Goal: Communication & Community: Connect with others

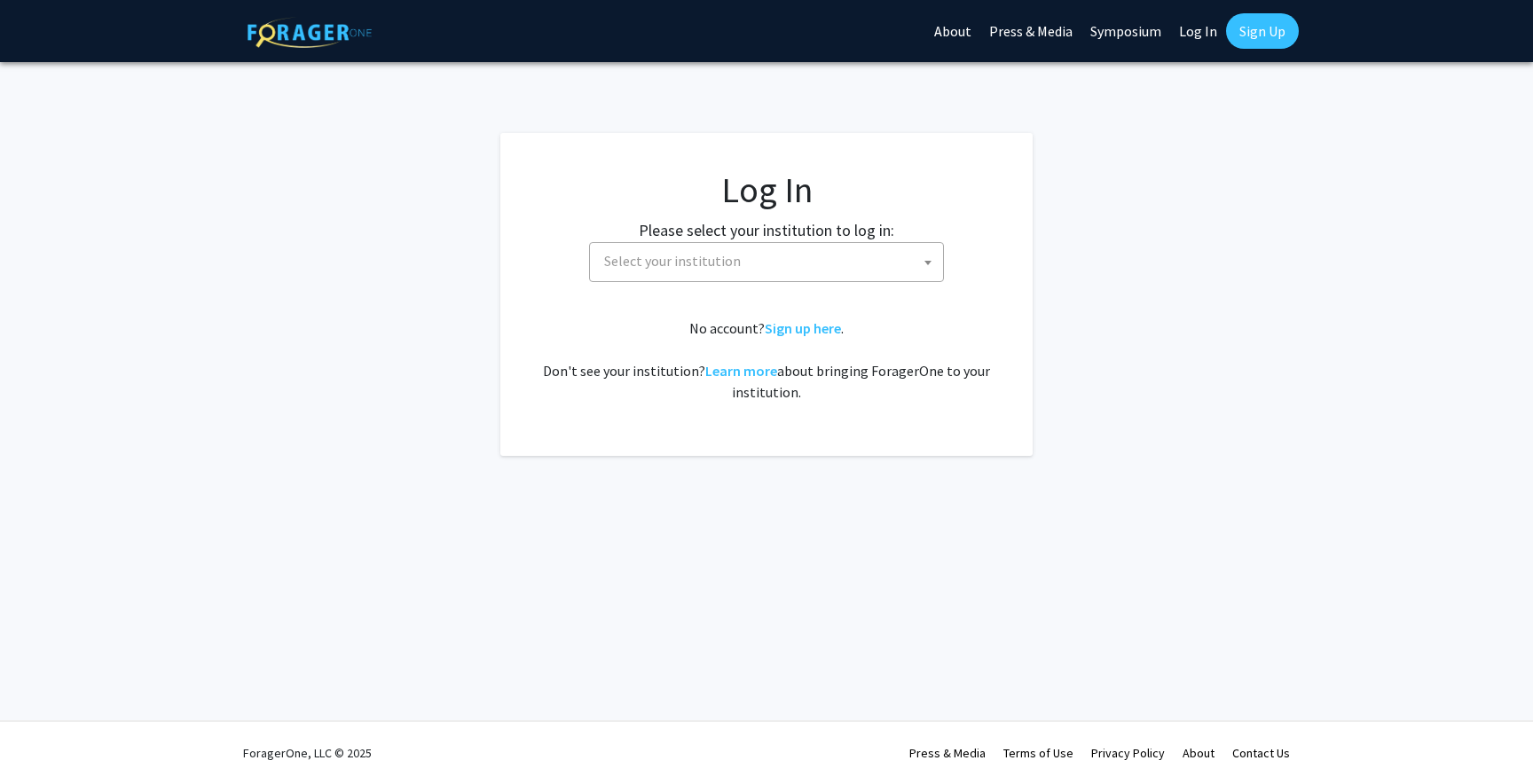
select select
click at [775, 252] on span "Select your institution" at bounding box center [769, 261] width 345 height 36
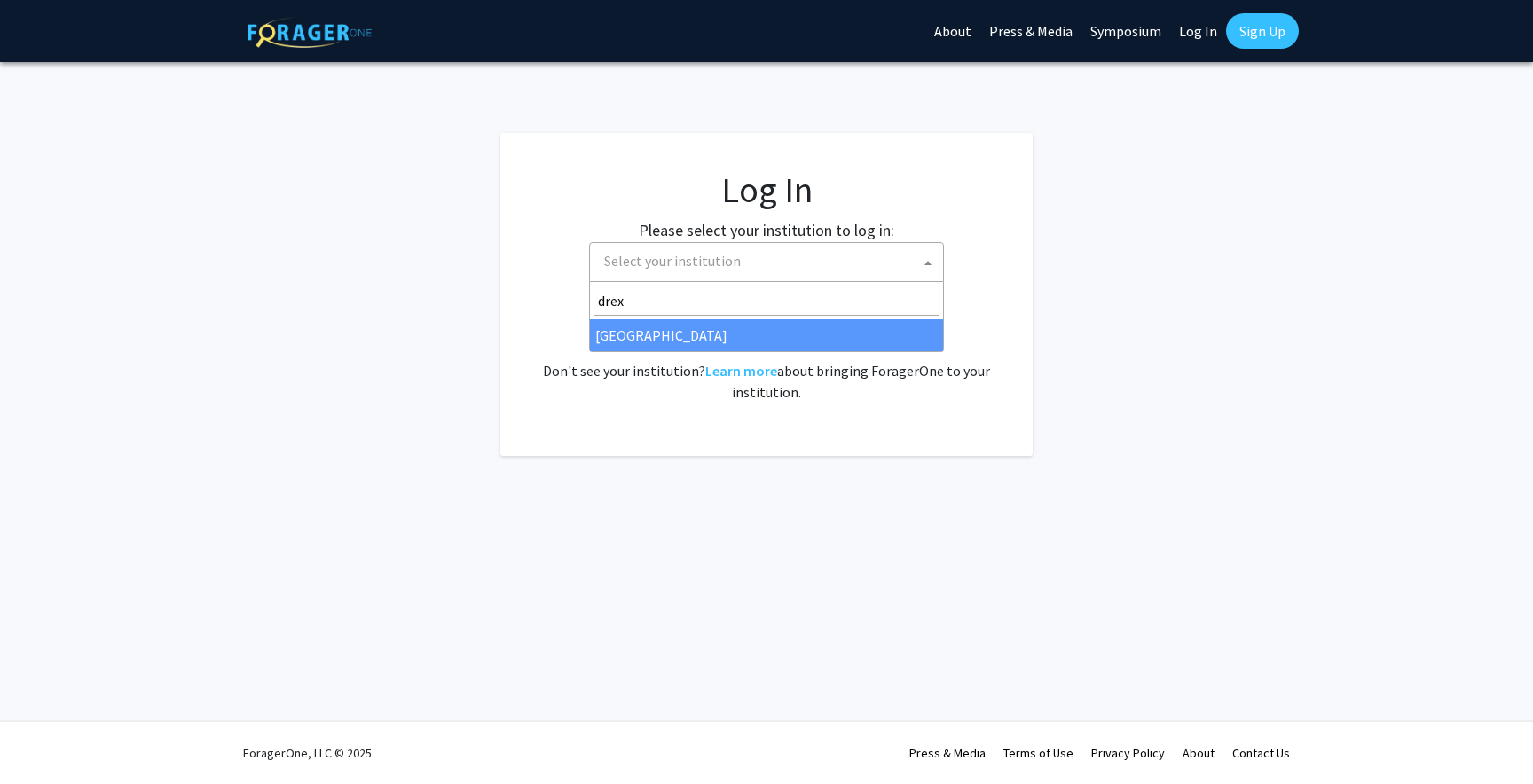
type input "drex"
select select "6"
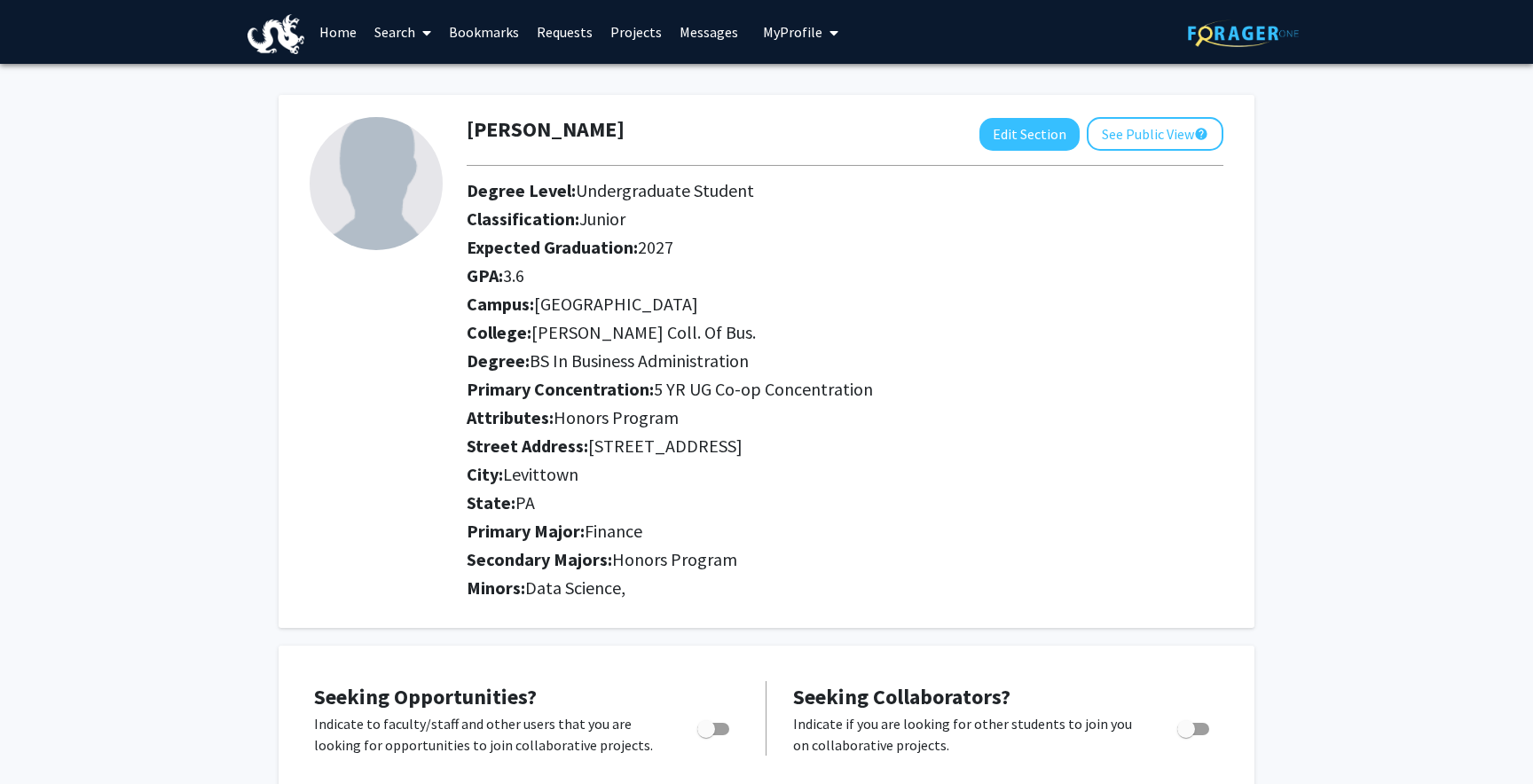
click at [689, 28] on link "Messages" at bounding box center [708, 31] width 76 height 62
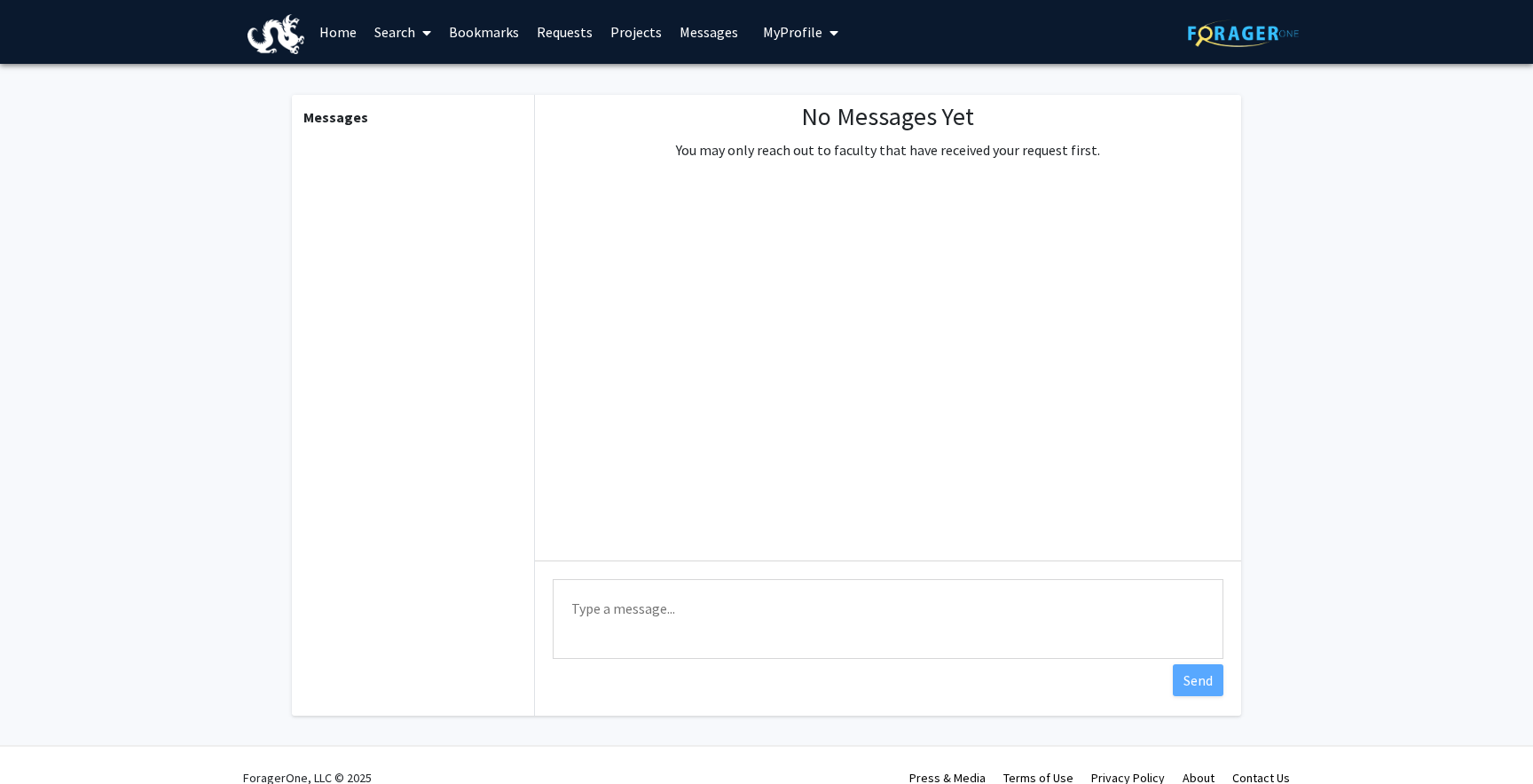
click at [763, 29] on span "My Profile" at bounding box center [792, 31] width 60 height 18
